Goal: Task Accomplishment & Management: Complete application form

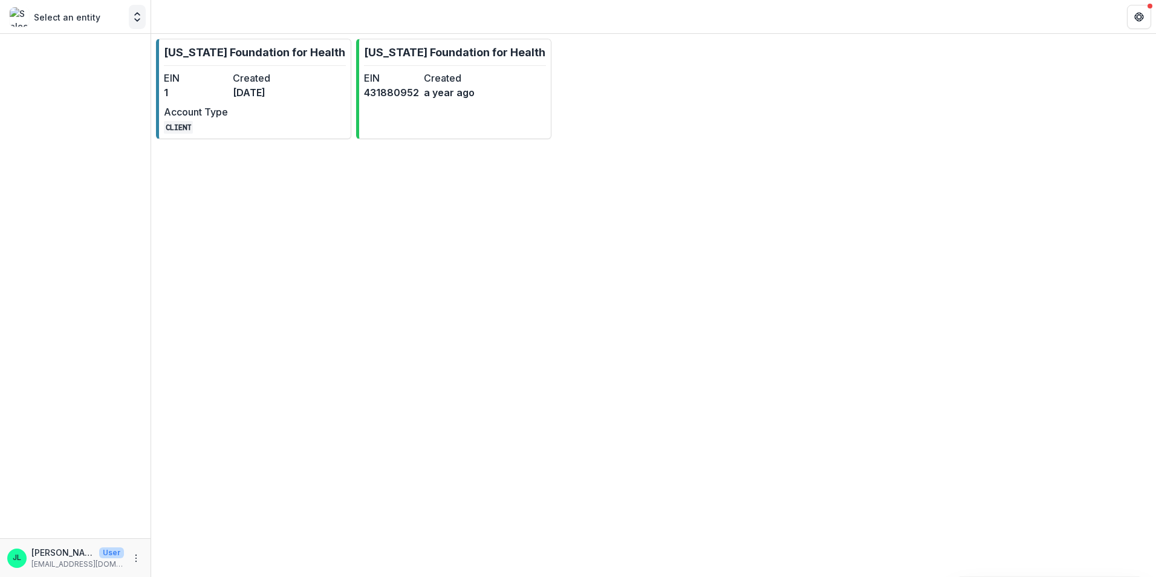
click at [138, 22] on icon "Open entity switcher" at bounding box center [137, 17] width 12 height 12
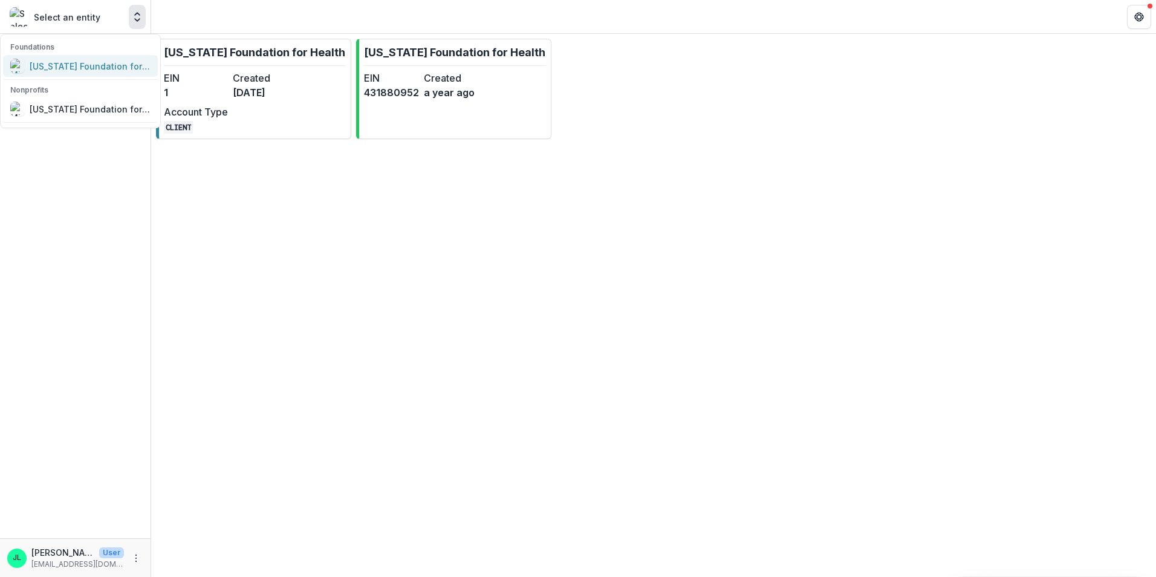
click at [113, 61] on div "[US_STATE] Foundation for Health" at bounding box center [90, 66] width 121 height 13
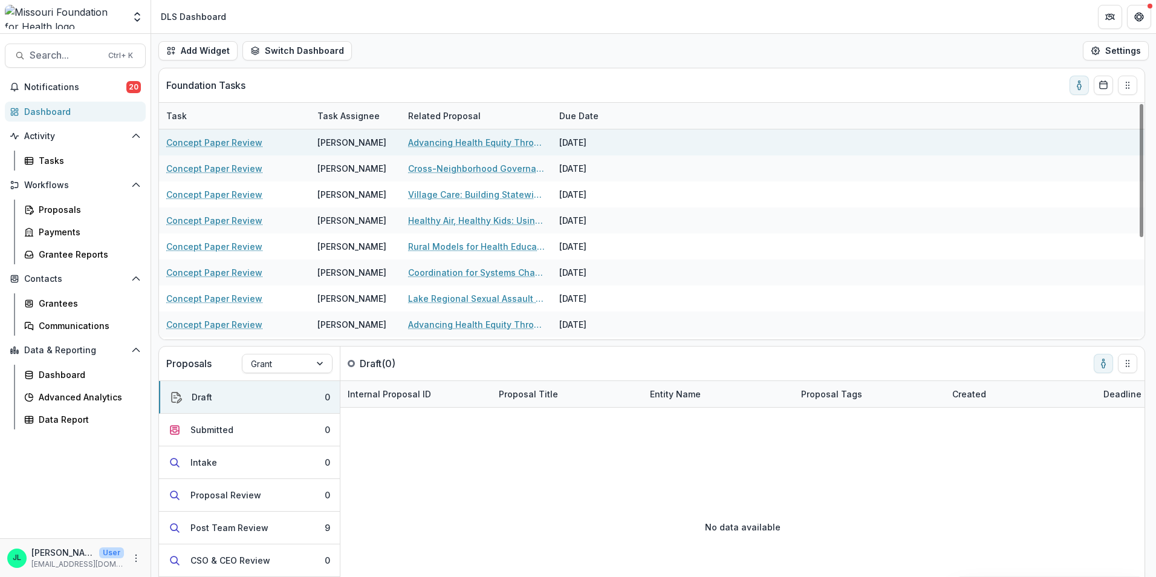
click at [223, 143] on link "Concept Paper Review" at bounding box center [214, 142] width 96 height 13
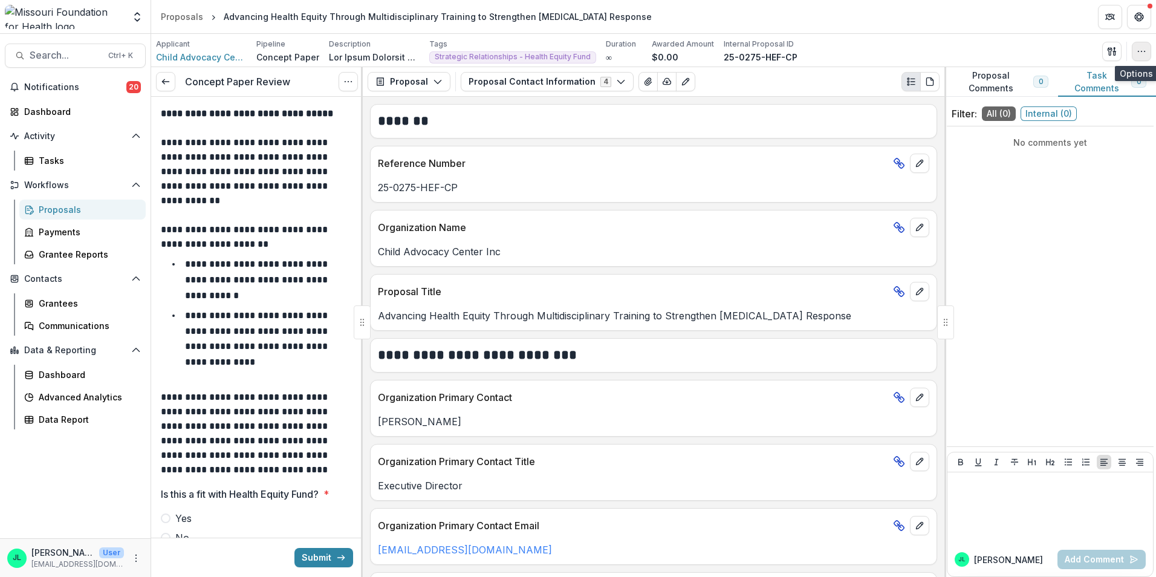
click at [1147, 50] on button "button" at bounding box center [1141, 51] width 19 height 19
click at [1109, 48] on icon "button" at bounding box center [1110, 51] width 4 height 8
click at [1048, 102] on button "Proposal Files" at bounding box center [1053, 99] width 129 height 20
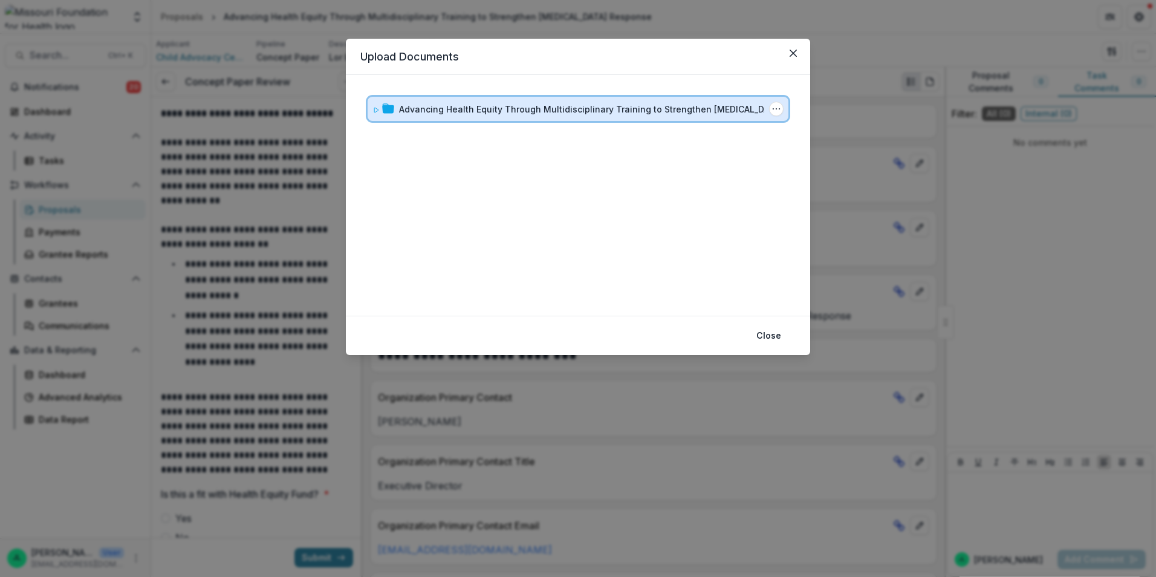
click at [371, 111] on div "Advancing Health Equity Through Multidisciplinary Training to Strengthen Child …" at bounding box center [578, 109] width 421 height 24
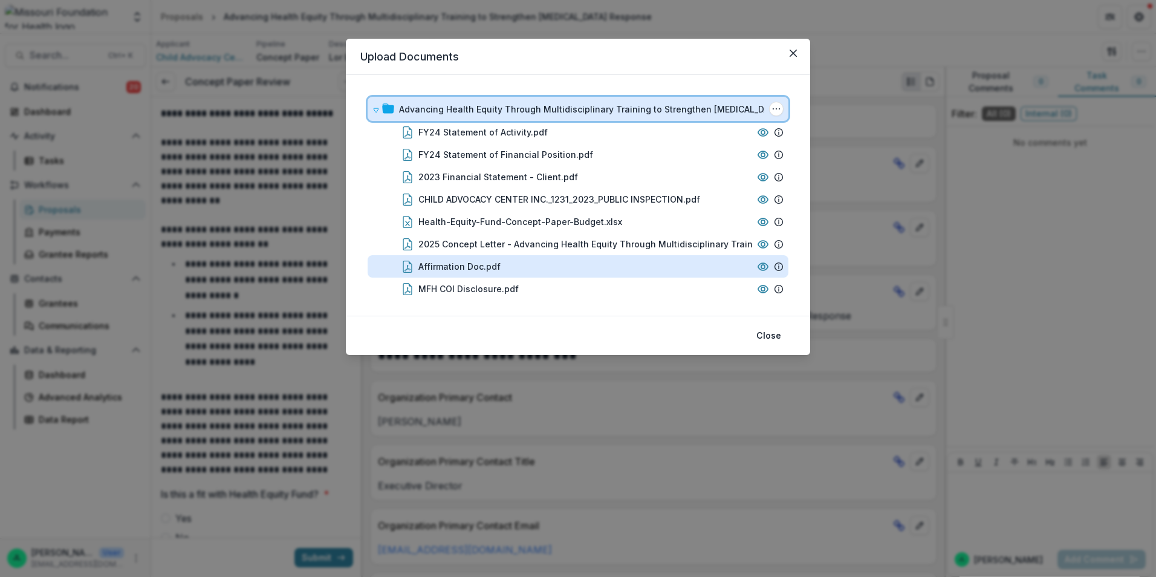
scroll to position [28, 0]
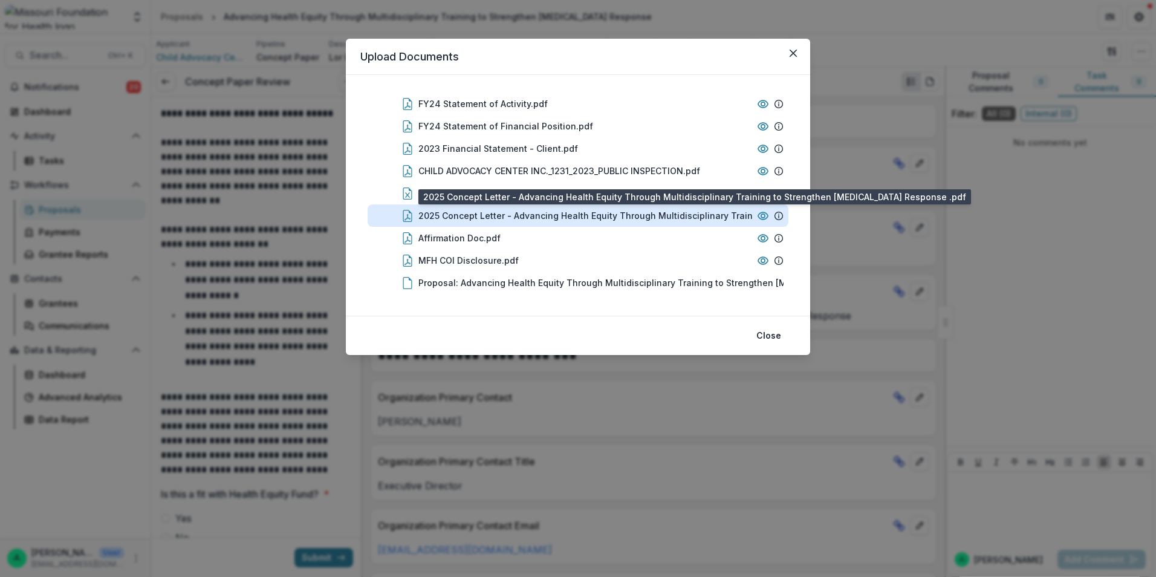
click at [527, 215] on div "2025 Concept Letter - Advancing Health Equity Through Multidisciplinary Trainin…" at bounding box center [617, 215] width 399 height 13
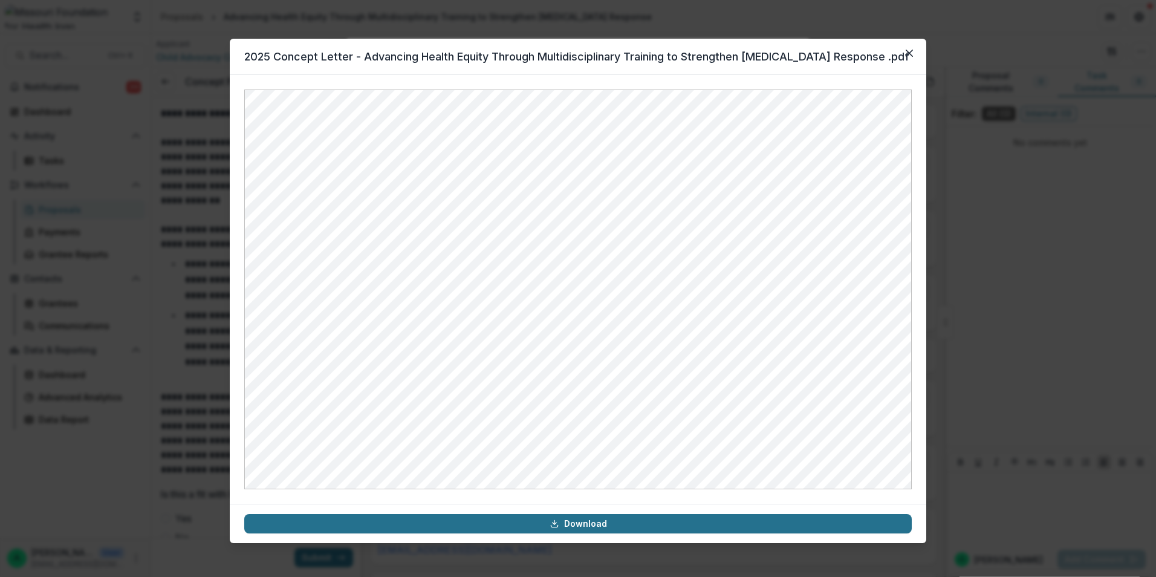
click at [626, 525] on link "Download" at bounding box center [577, 523] width 667 height 19
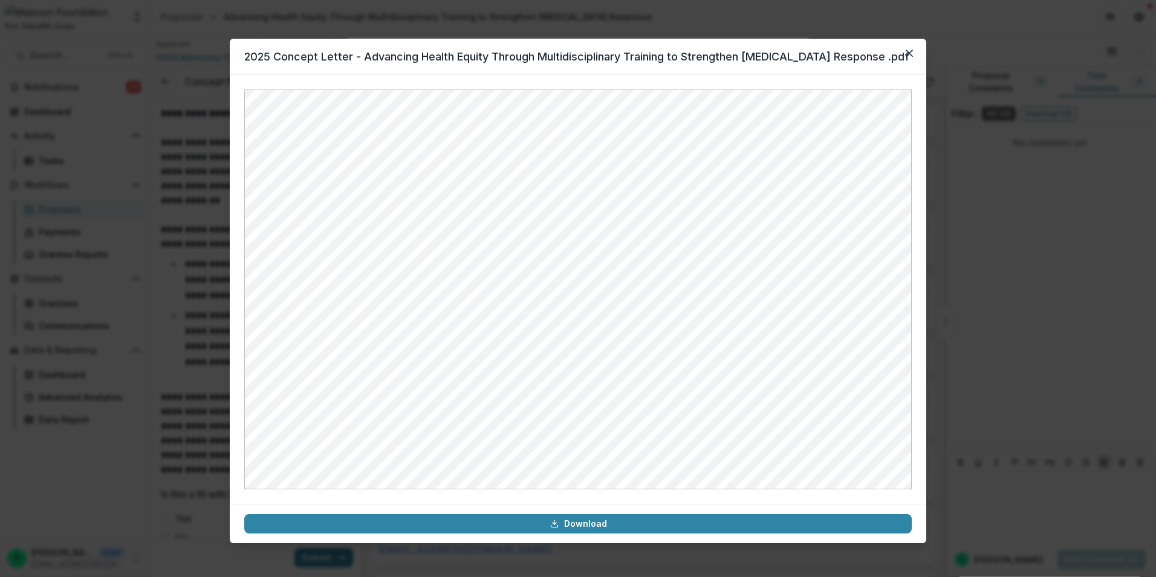
click at [794, 63] on header "2025 Concept Letter - Advancing Health Equity Through Multidisciplinary Trainin…" at bounding box center [578, 57] width 697 height 36
click at [908, 53] on icon "Close" at bounding box center [909, 53] width 7 height 7
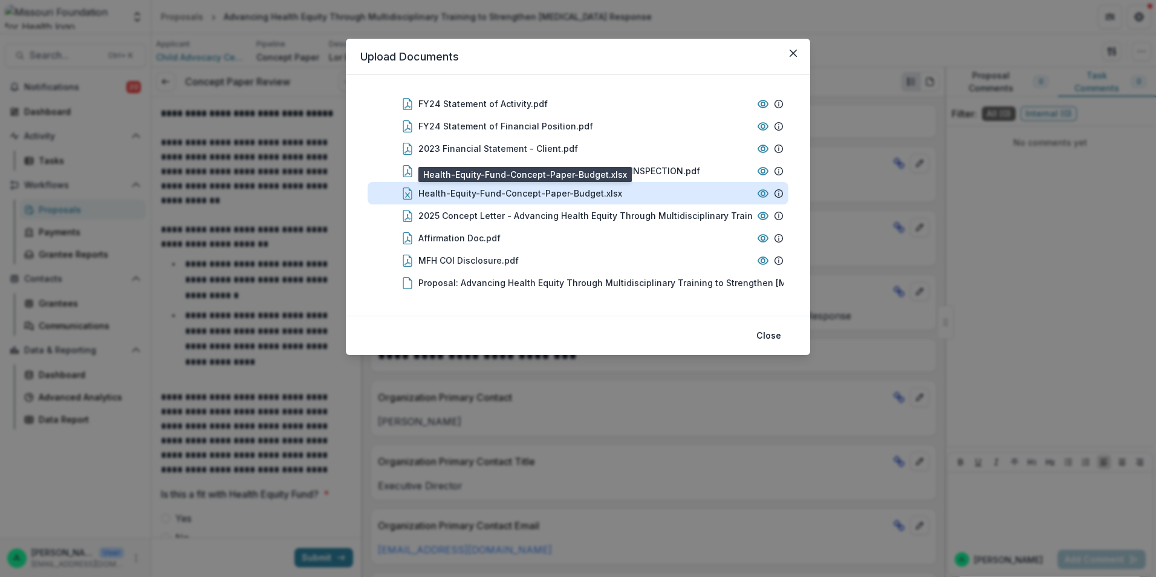
click at [555, 196] on div "Health-Equity-Fund-Concept-Paper-Budget.xlsx" at bounding box center [520, 193] width 204 height 13
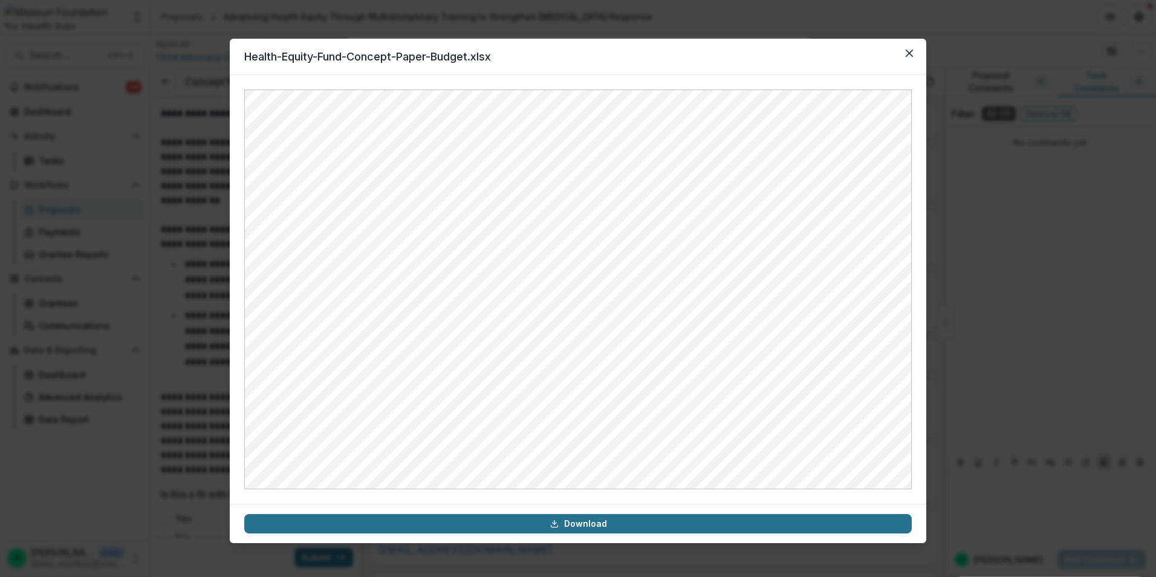
click at [596, 524] on link "Download" at bounding box center [577, 523] width 667 height 19
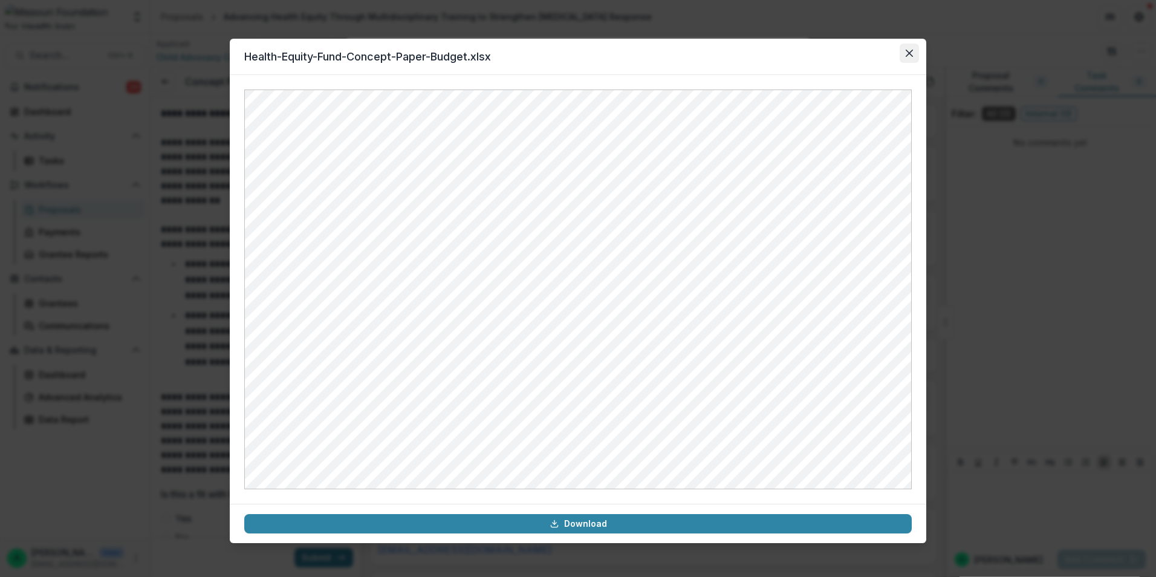
click at [908, 53] on icon "Close" at bounding box center [909, 53] width 7 height 7
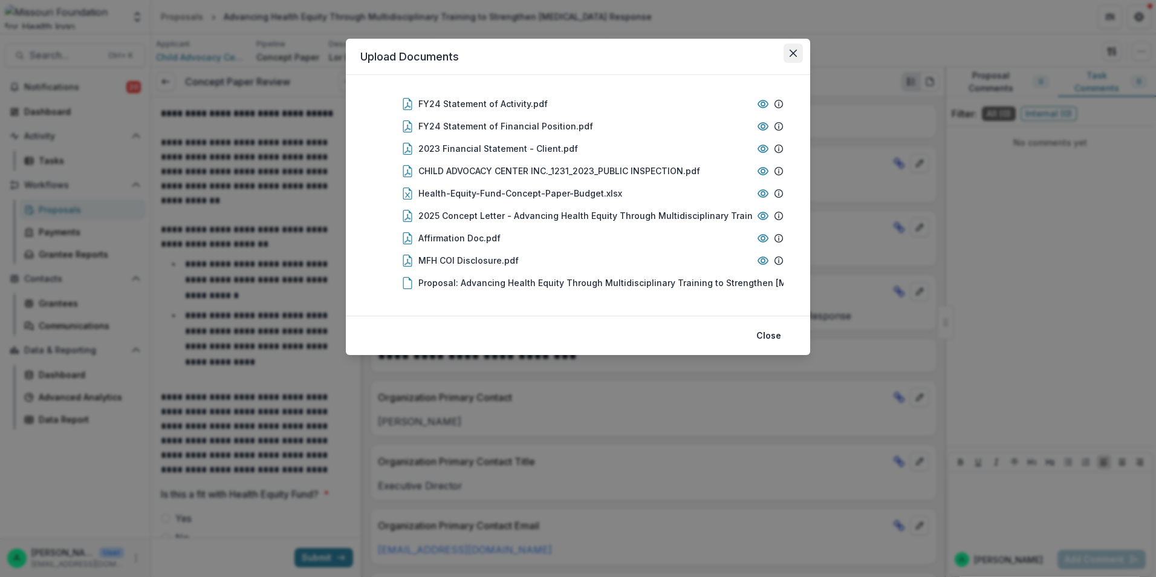
click at [790, 56] on icon "Close" at bounding box center [793, 53] width 7 height 7
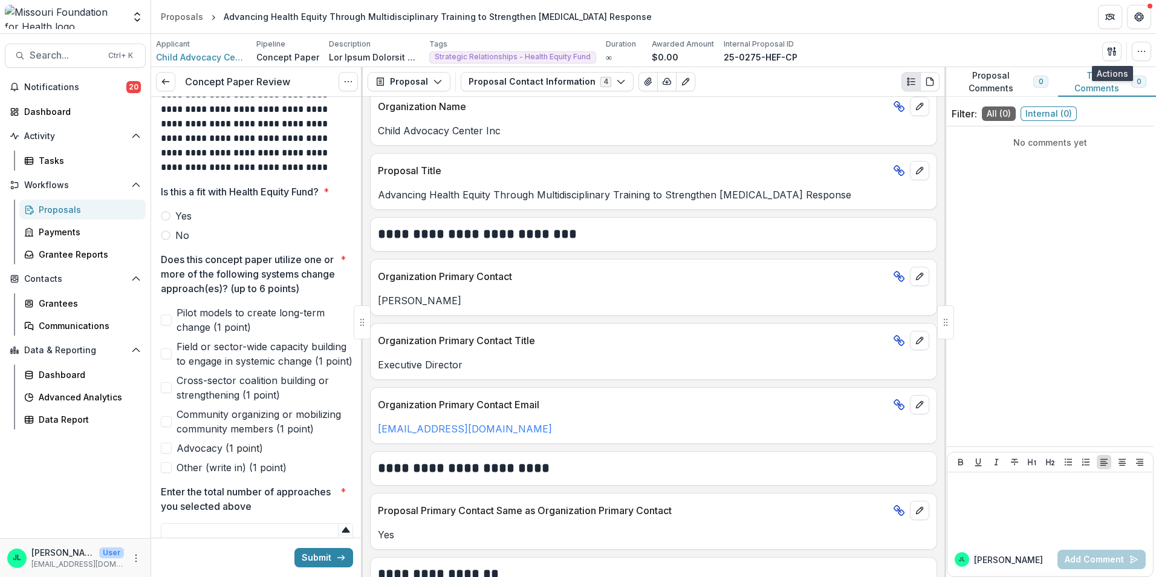
scroll to position [181, 0]
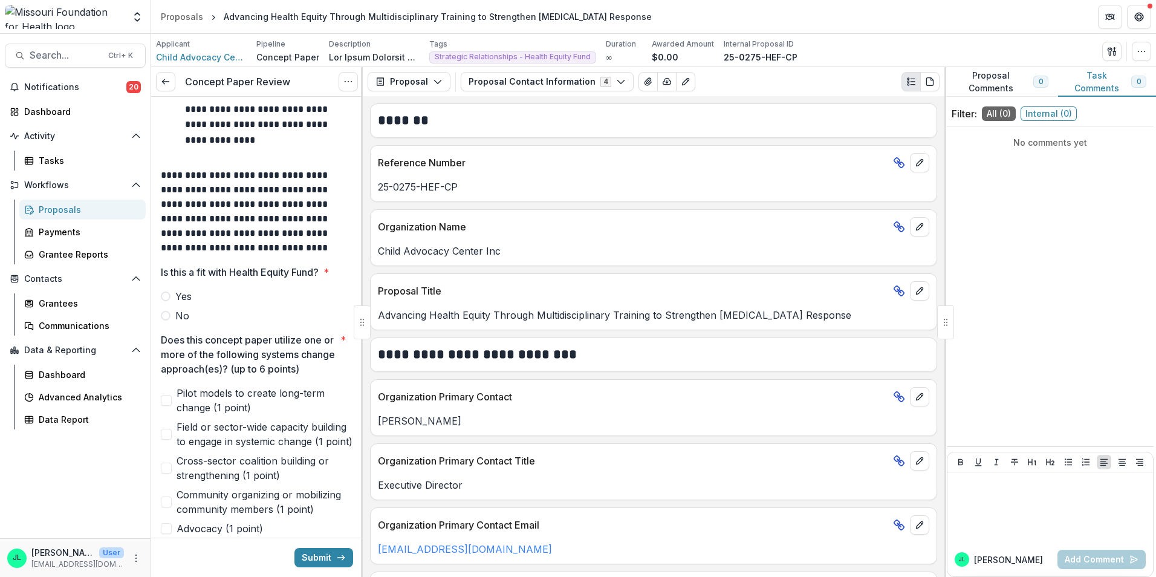
scroll to position [242, 0]
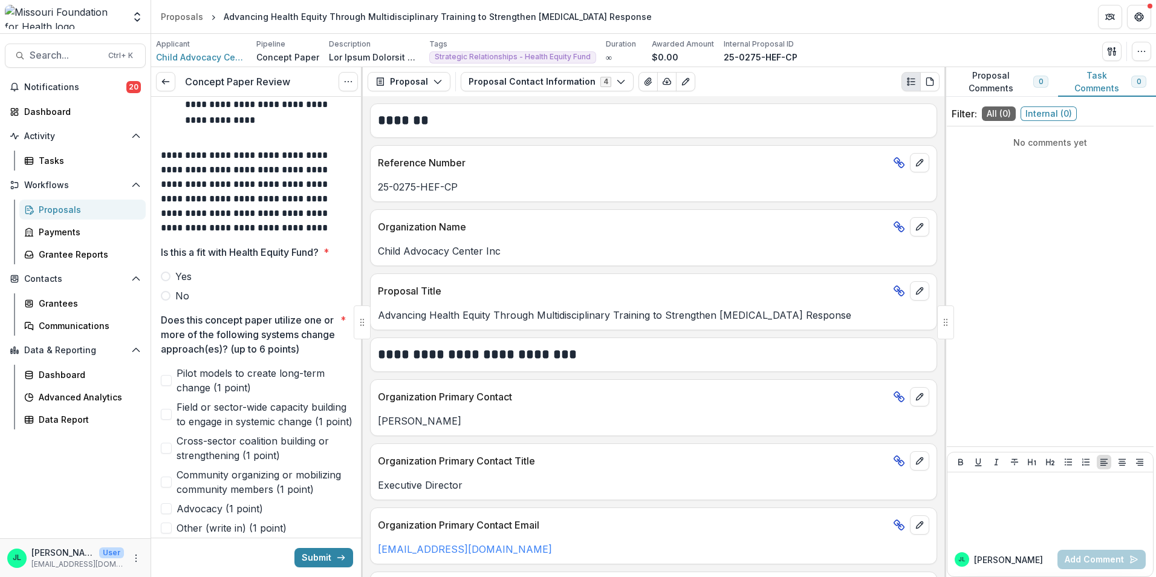
click at [169, 420] on span at bounding box center [166, 414] width 11 height 11
click at [169, 386] on span at bounding box center [166, 380] width 11 height 11
drag, startPoint x: 2, startPoint y: 407, endPoint x: 287, endPoint y: 310, distance: 300.9
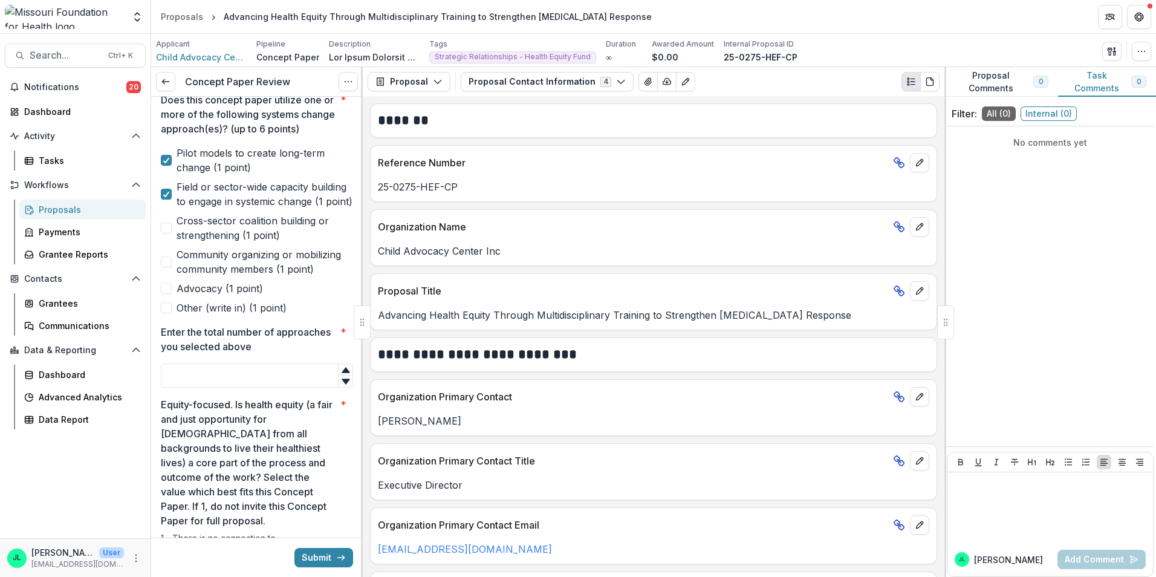
scroll to position [484, 0]
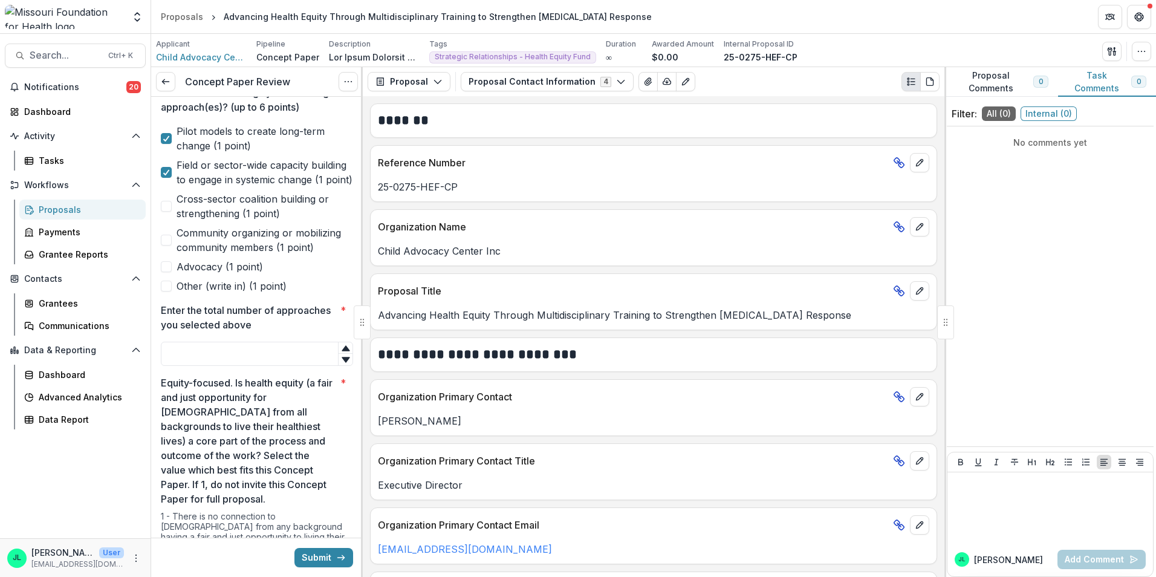
click at [167, 212] on span at bounding box center [166, 206] width 11 height 11
click at [234, 366] on input "Enter the total number of approaches you selected above *" at bounding box center [257, 354] width 192 height 24
click at [343, 351] on icon at bounding box center [346, 347] width 8 height 5
type input "*"
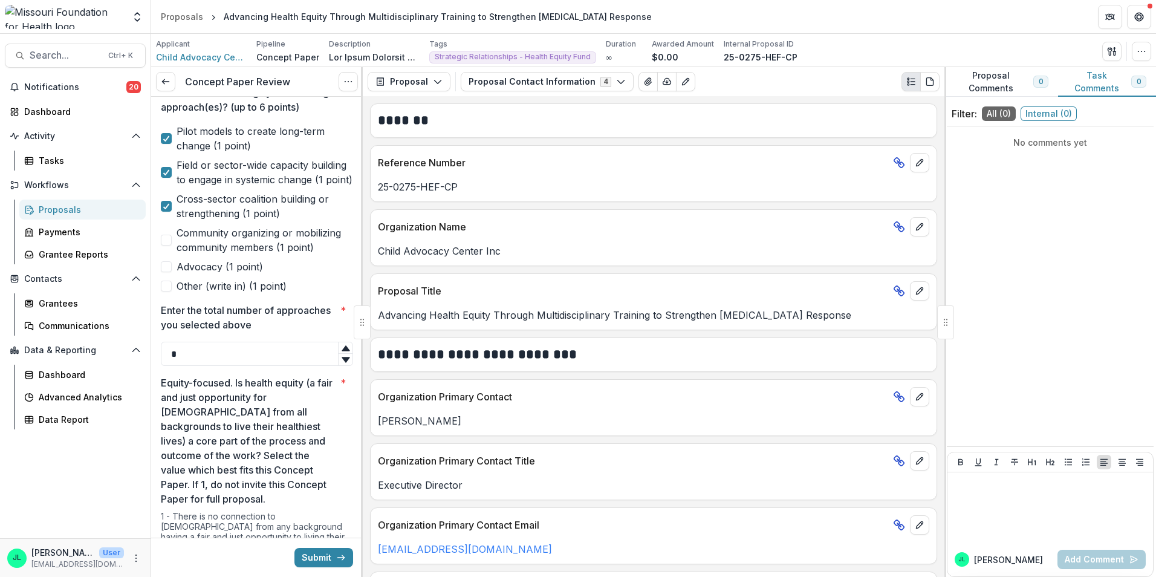
click at [343, 351] on icon at bounding box center [346, 347] width 8 height 5
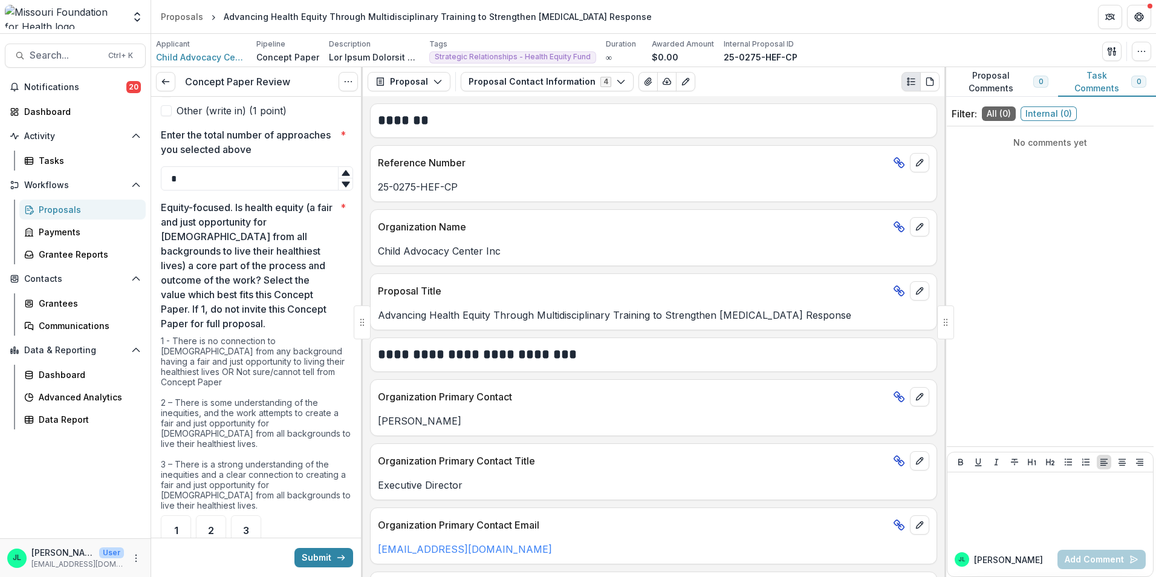
scroll to position [665, 0]
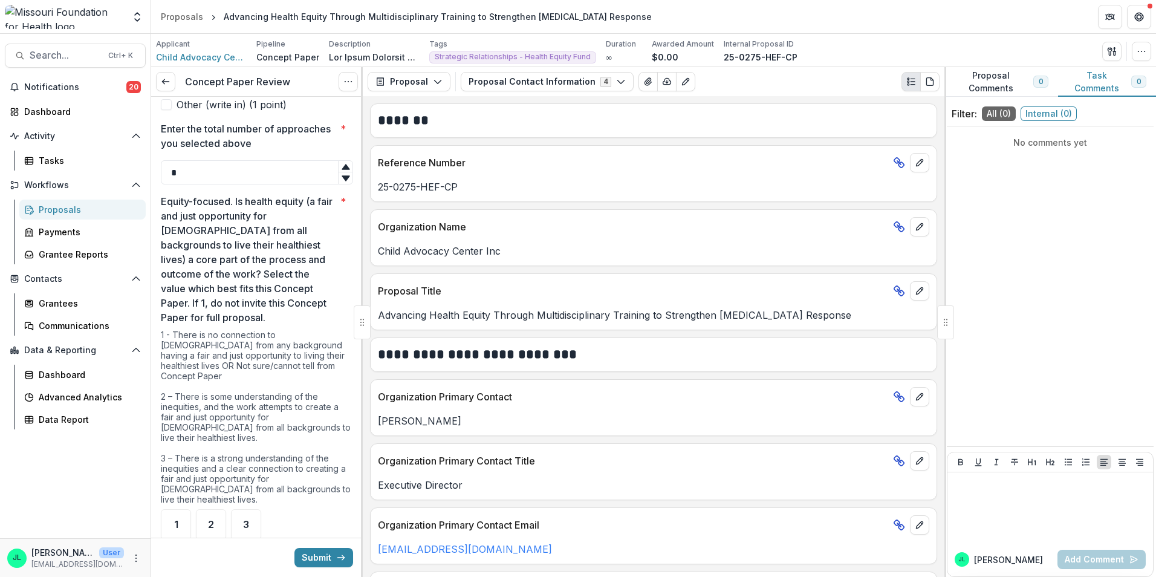
click at [320, 309] on p "Equity-focused. Is health equity (a fair and just opportunity for [DEMOGRAPHIC_…" at bounding box center [248, 259] width 175 height 131
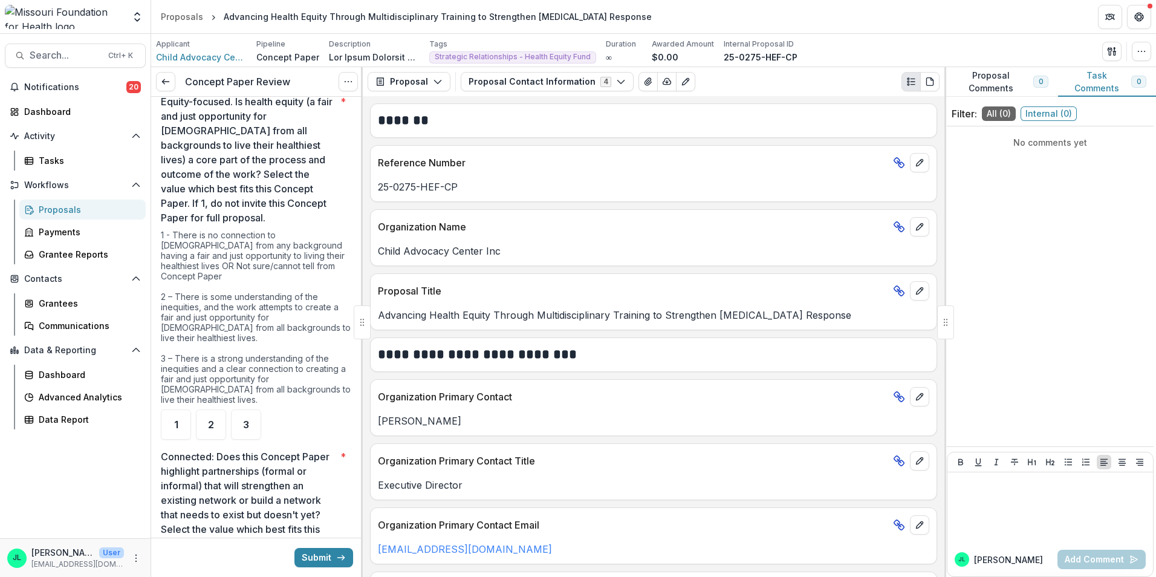
scroll to position [786, 0]
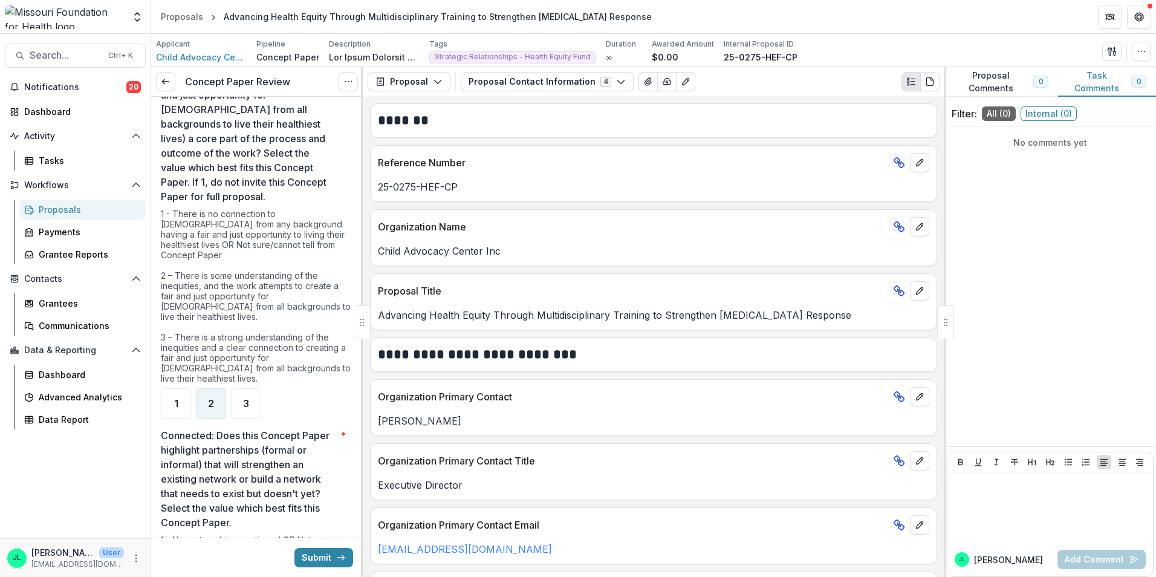
click at [212, 389] on div "2" at bounding box center [211, 403] width 30 height 30
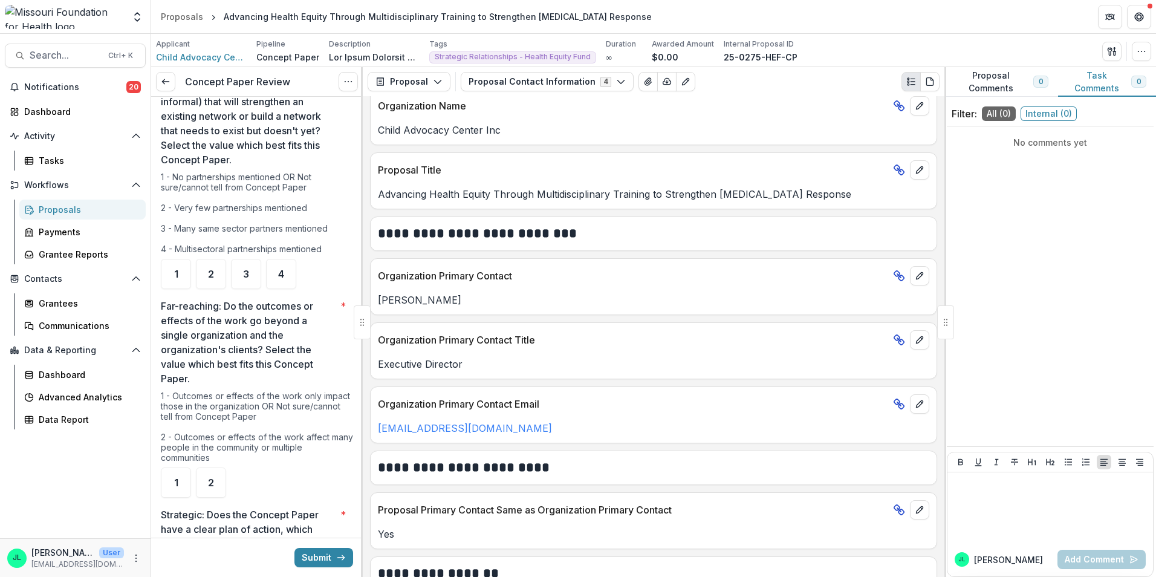
scroll to position [1209, 0]
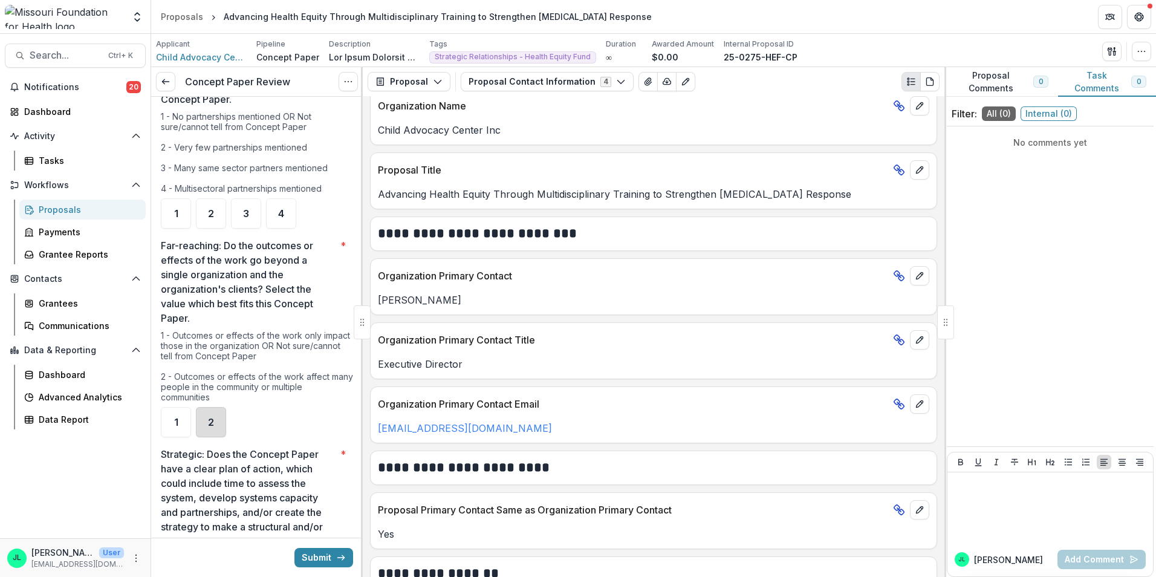
click at [198, 417] on div "2" at bounding box center [211, 422] width 30 height 30
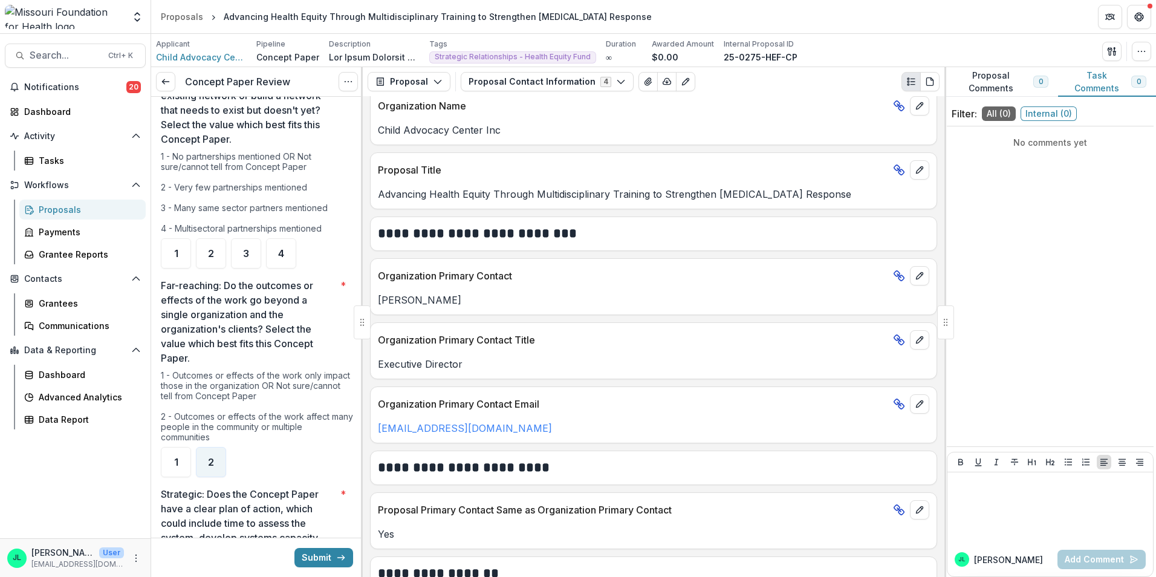
scroll to position [1149, 0]
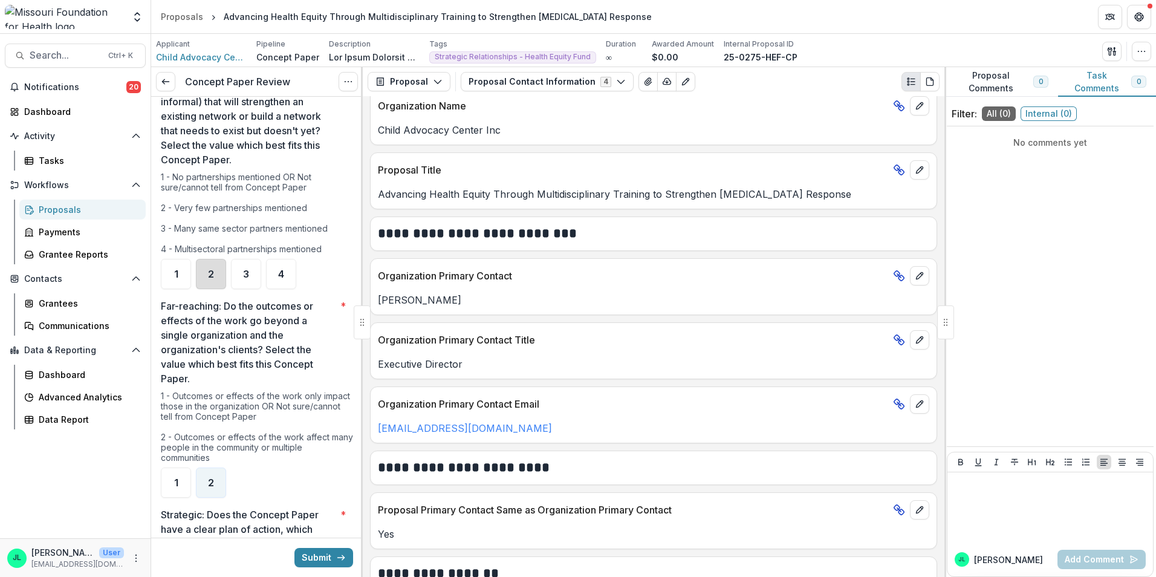
click at [214, 276] on div "2" at bounding box center [211, 274] width 30 height 30
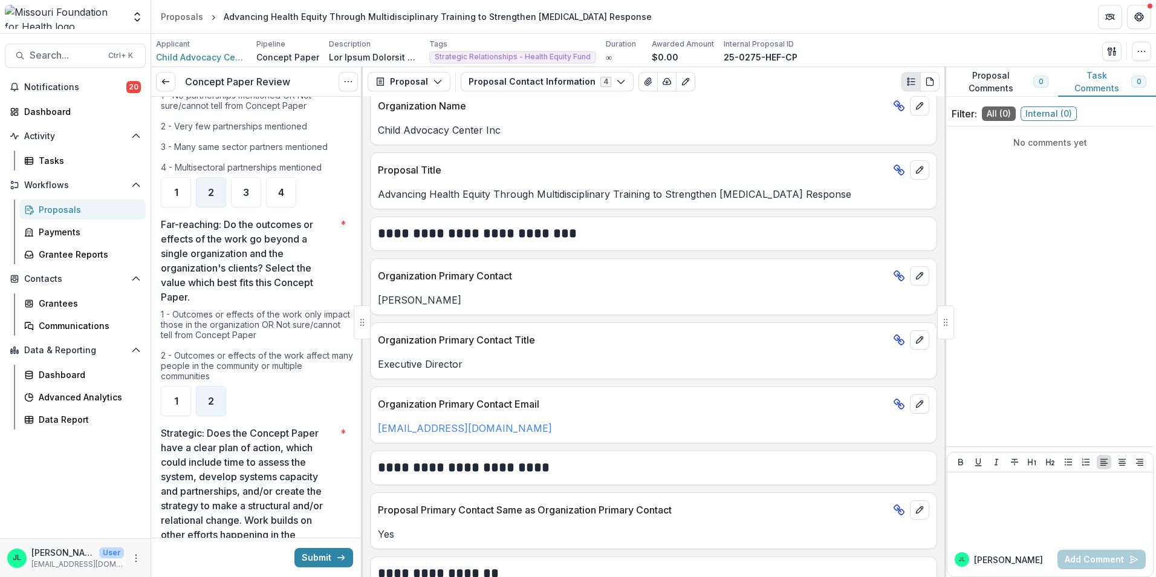
scroll to position [1209, 0]
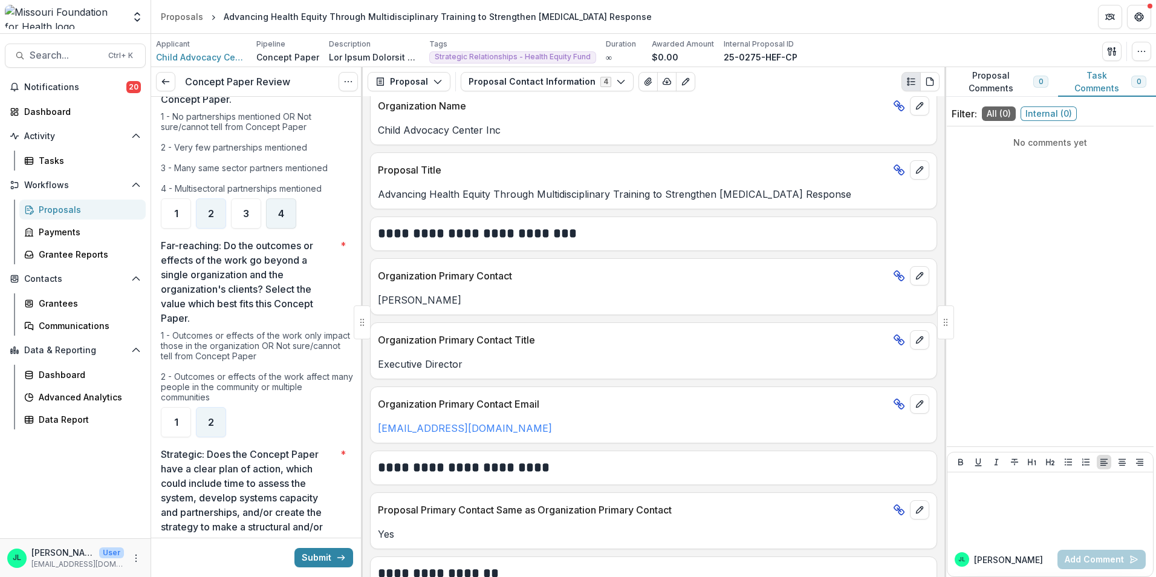
click at [278, 214] on span "4" at bounding box center [281, 214] width 6 height 10
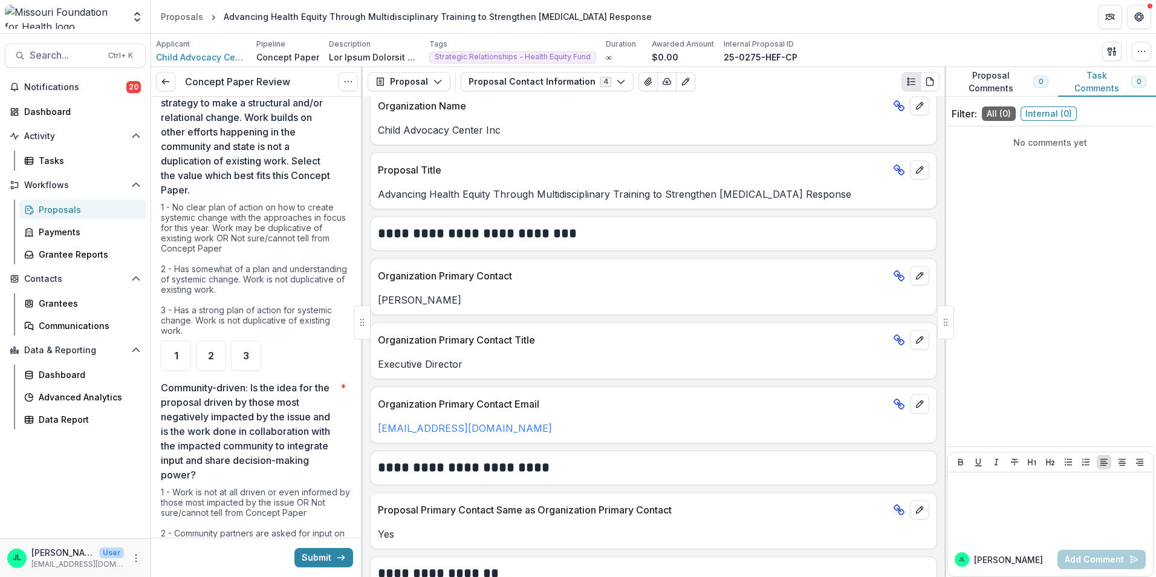
scroll to position [1632, 0]
click at [190, 354] on div "1" at bounding box center [176, 356] width 30 height 30
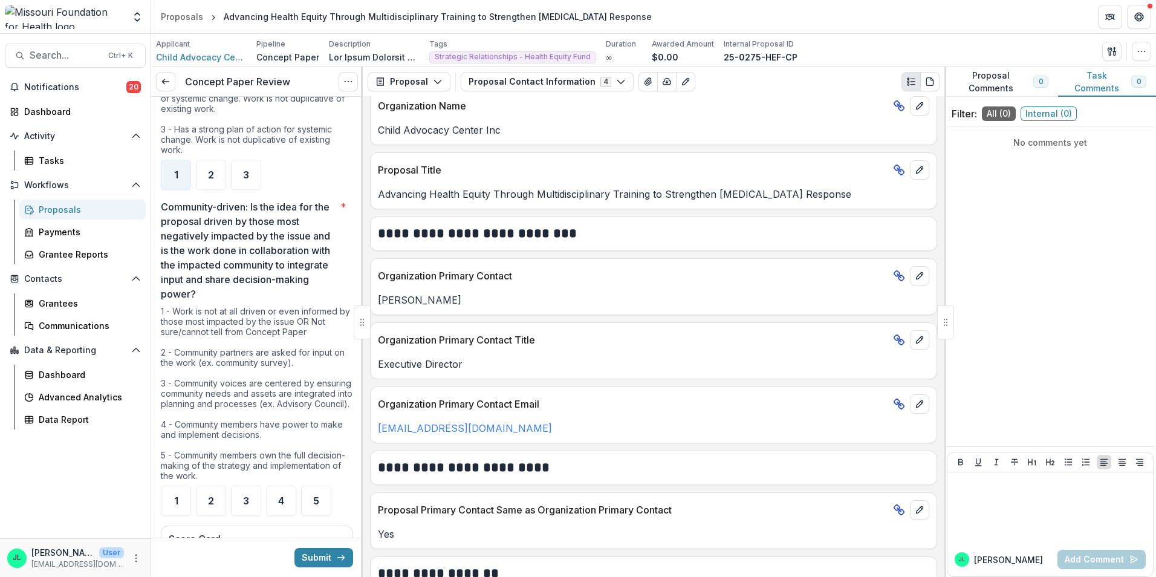
scroll to position [1935, 0]
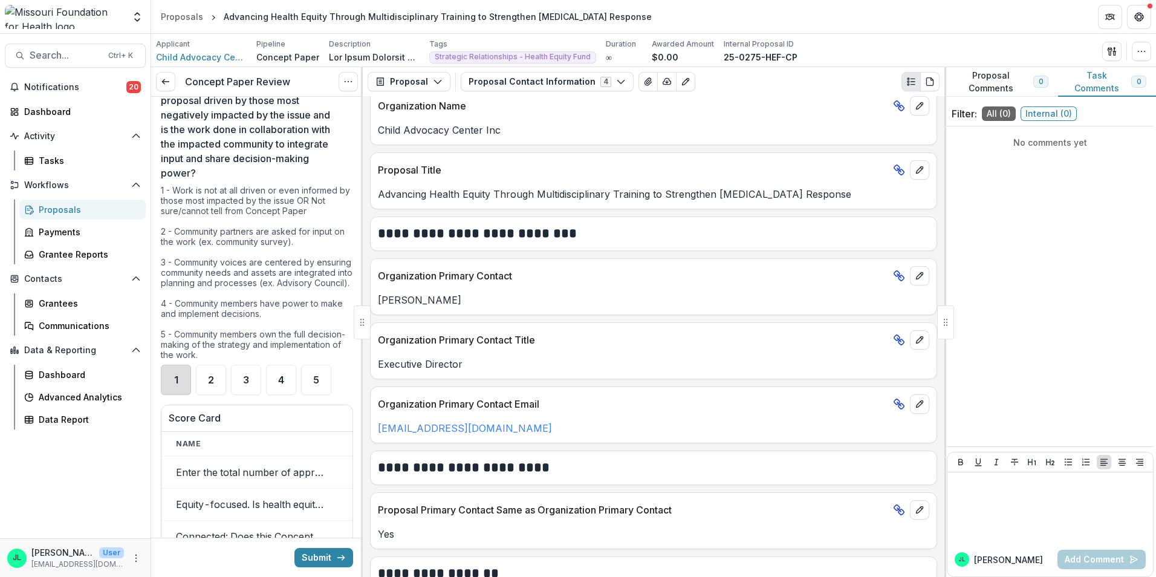
click at [189, 384] on div "1" at bounding box center [176, 380] width 30 height 30
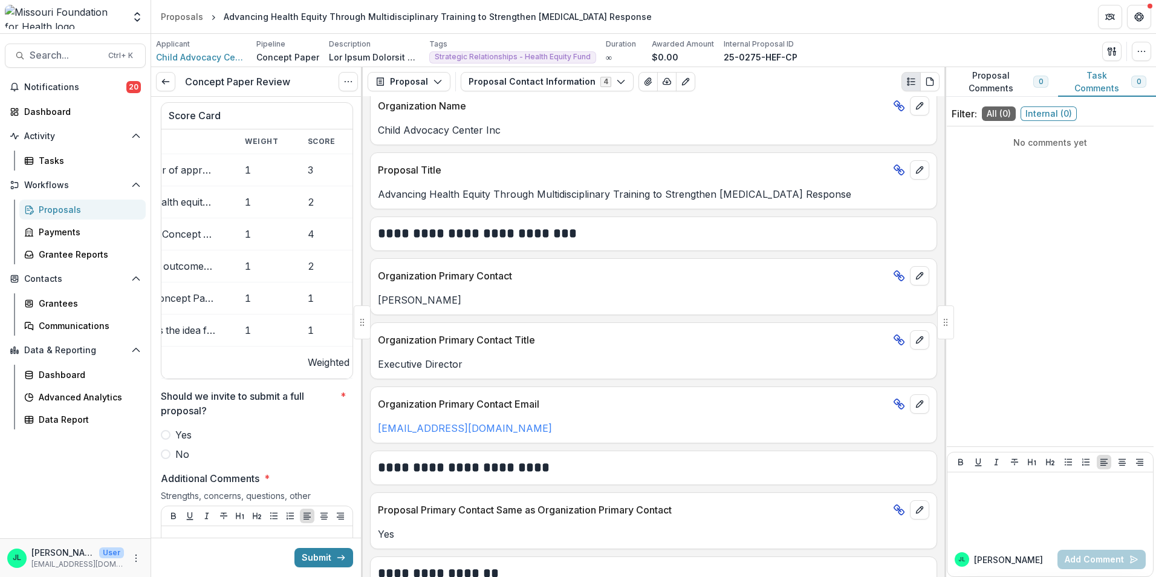
scroll to position [0, 49]
click at [174, 461] on label "No" at bounding box center [257, 454] width 192 height 15
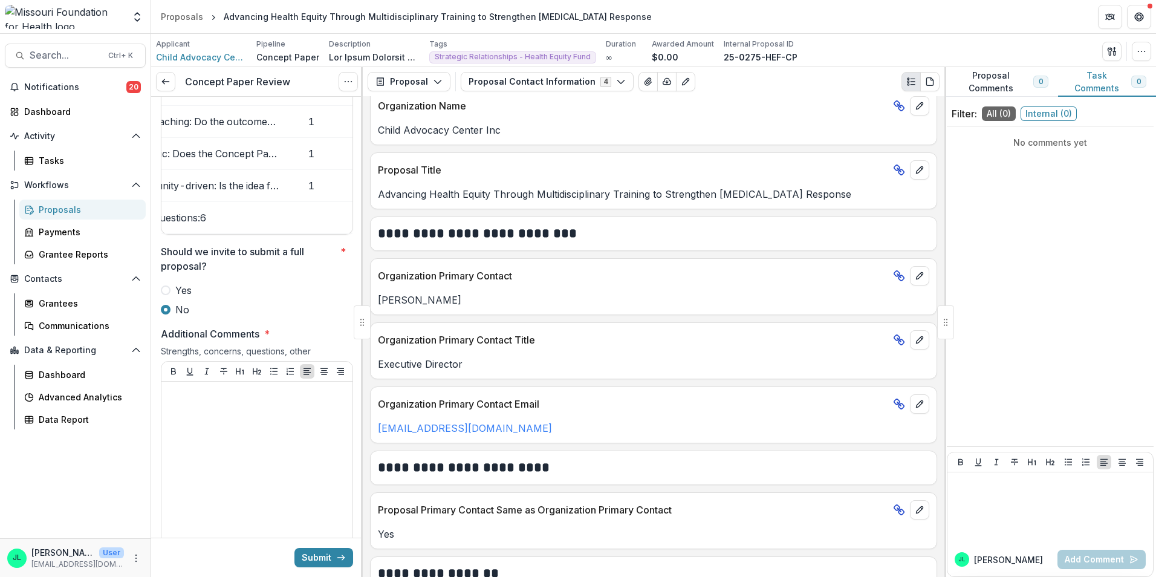
scroll to position [2418, 0]
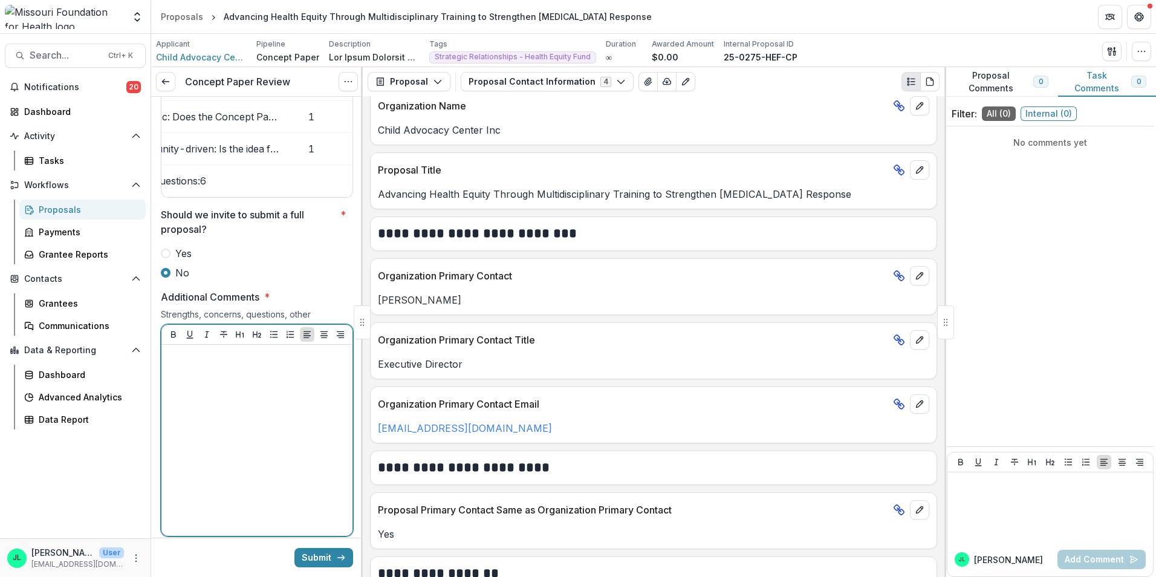
click at [240, 431] on div at bounding box center [256, 439] width 181 height 181
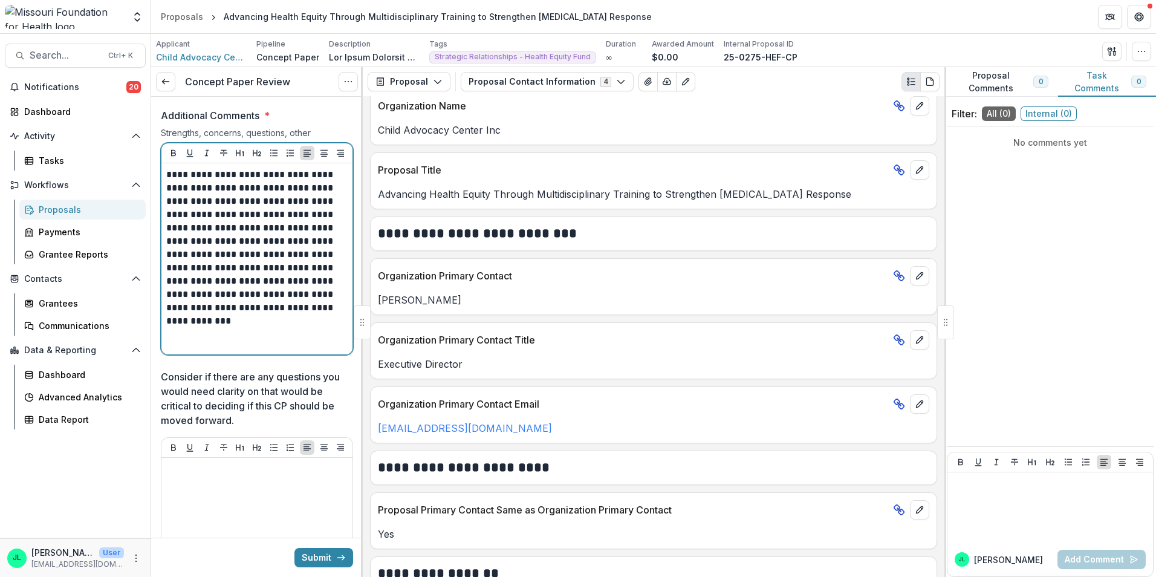
scroll to position [2660, 0]
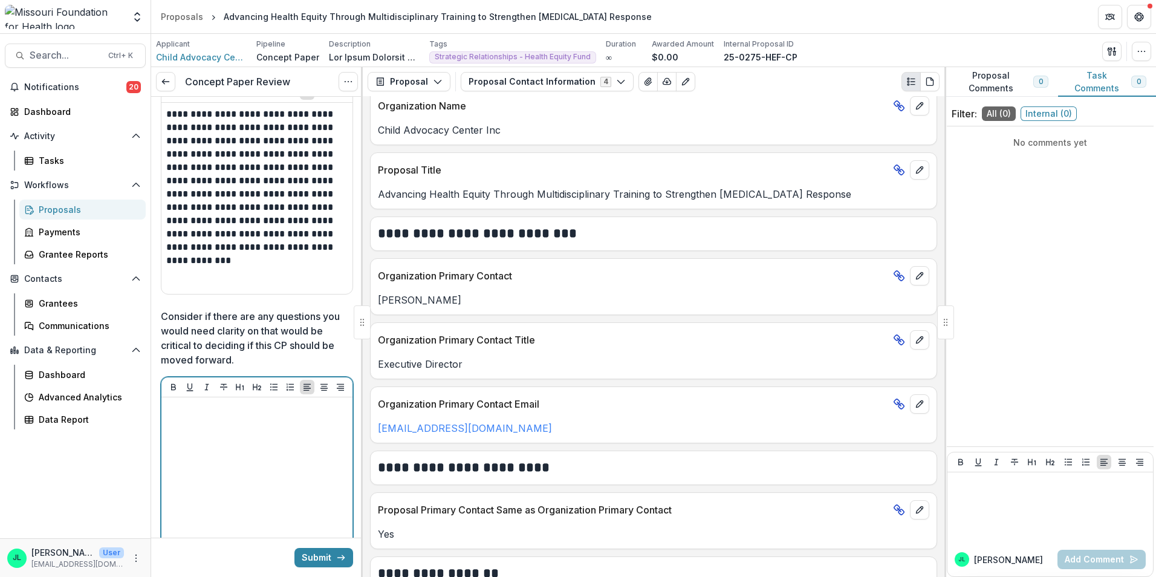
click at [244, 447] on div at bounding box center [256, 492] width 181 height 181
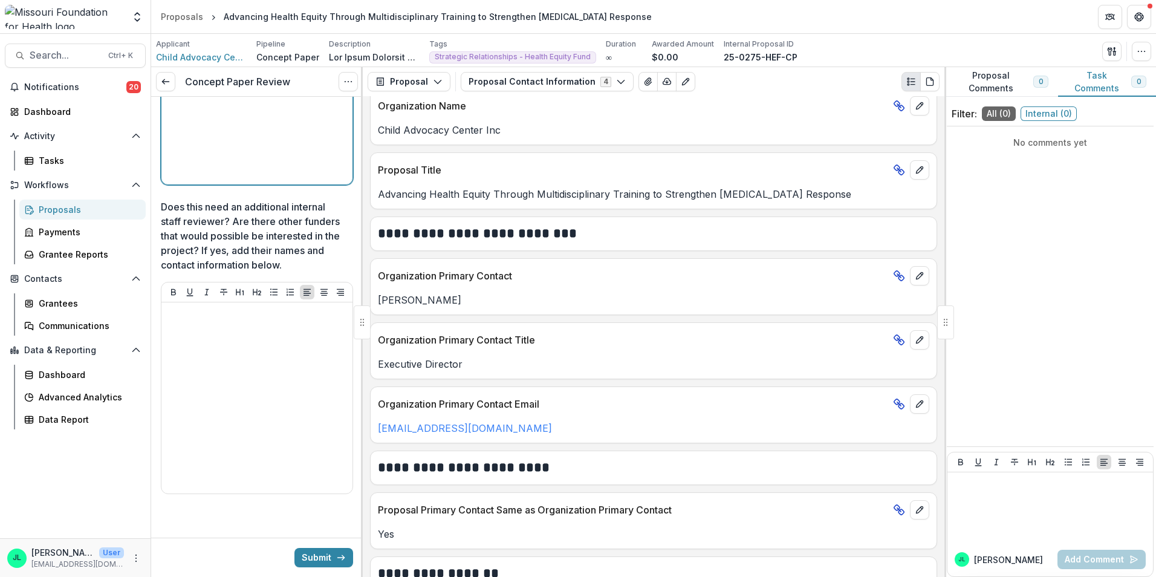
scroll to position [3082, 0]
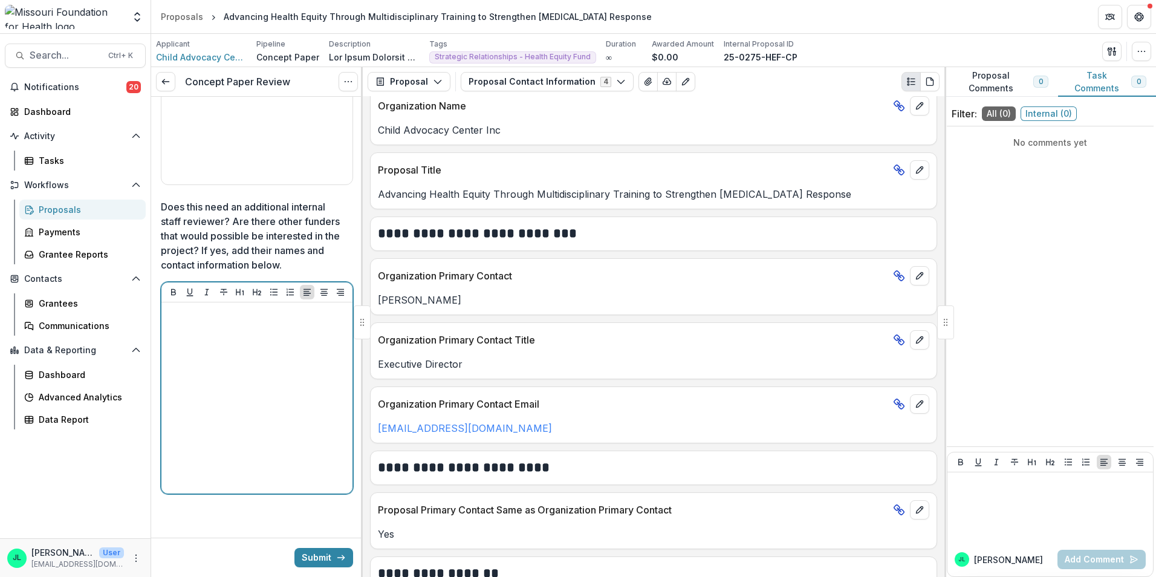
click at [262, 431] on div at bounding box center [256, 397] width 181 height 181
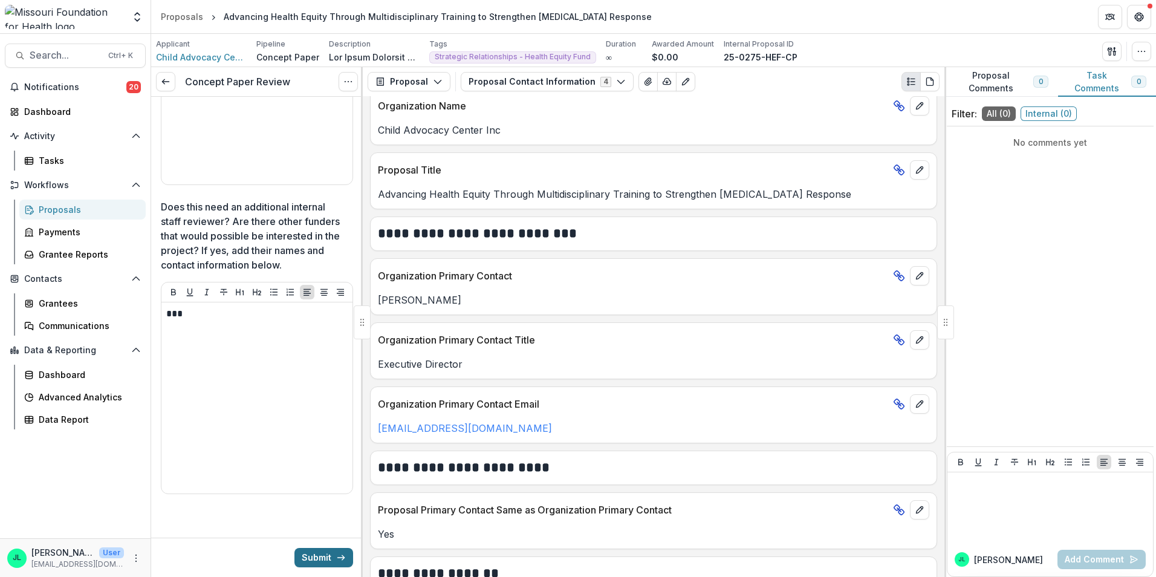
click at [312, 563] on button "Submit" at bounding box center [323, 557] width 59 height 19
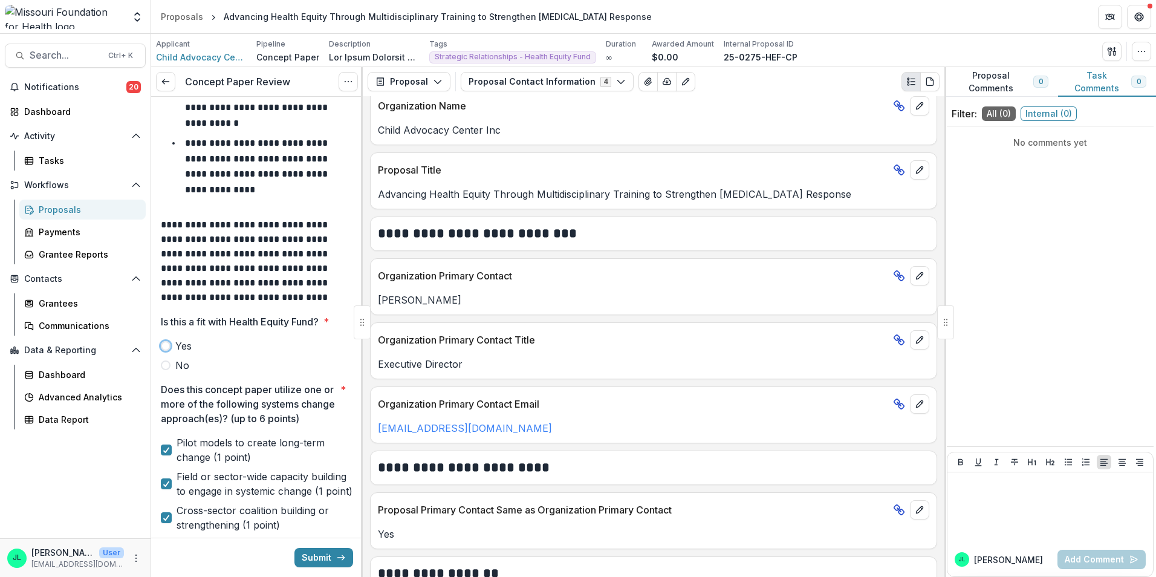
scroll to position [239, 0]
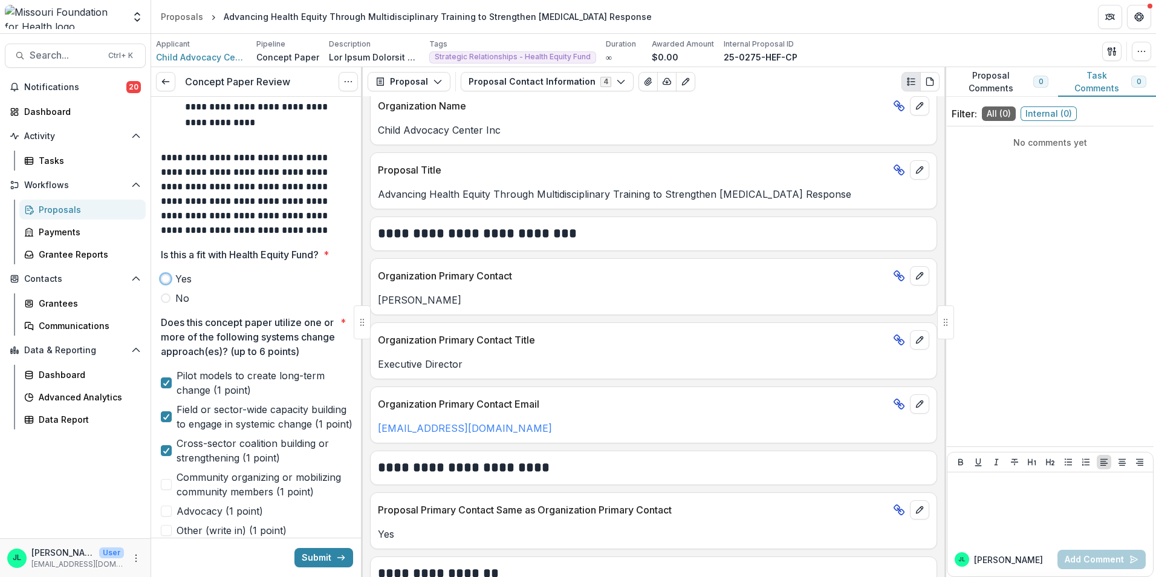
click at [169, 276] on span at bounding box center [166, 279] width 10 height 10
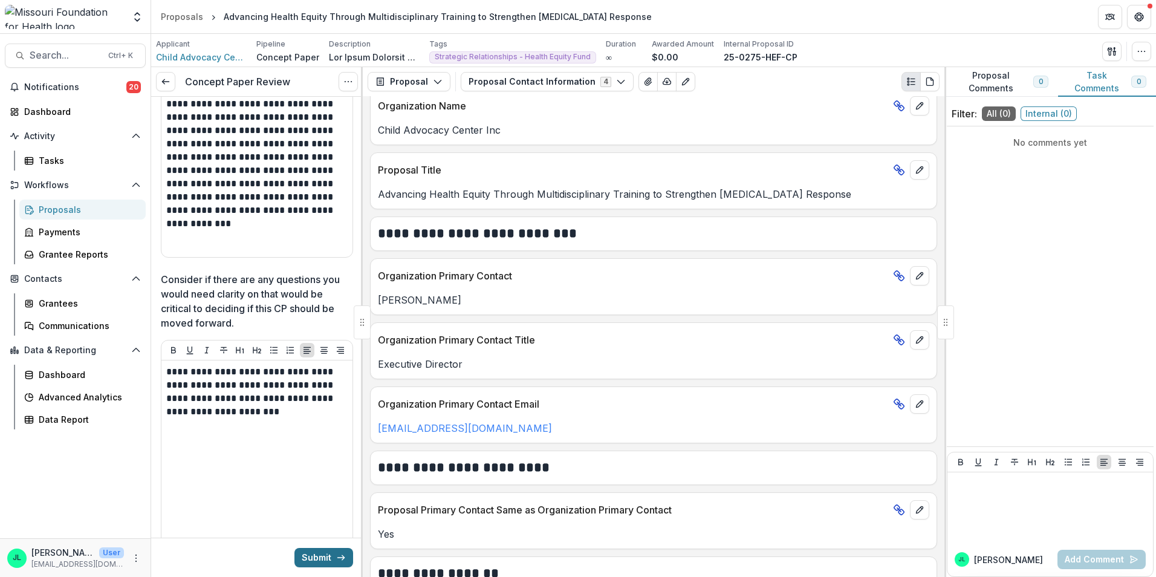
scroll to position [2718, 0]
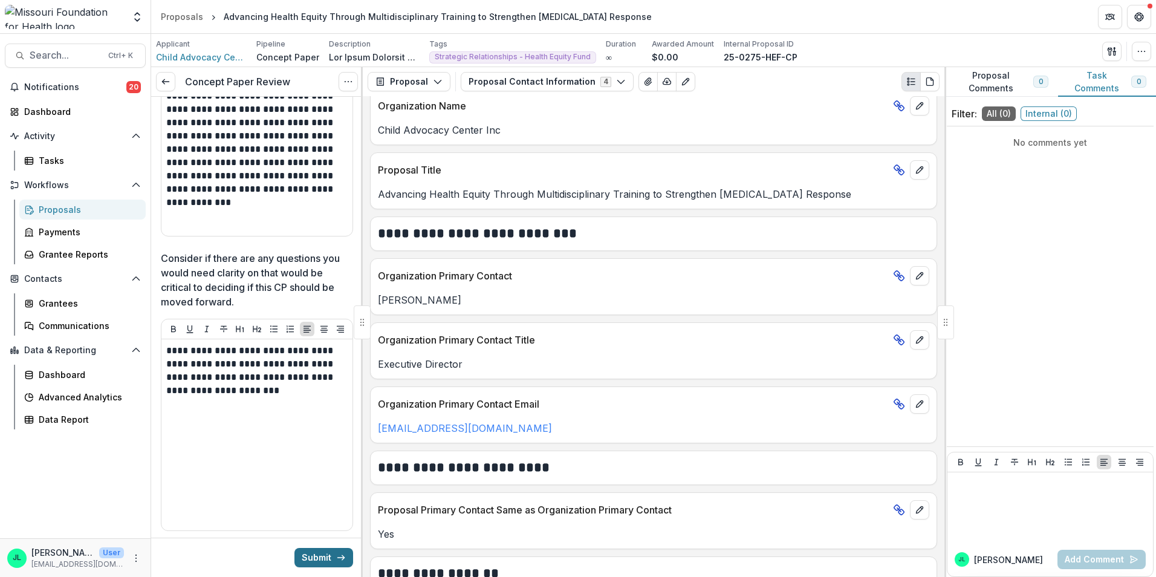
click at [312, 554] on button "Submit" at bounding box center [323, 557] width 59 height 19
